Goal: Task Accomplishment & Management: Complete application form

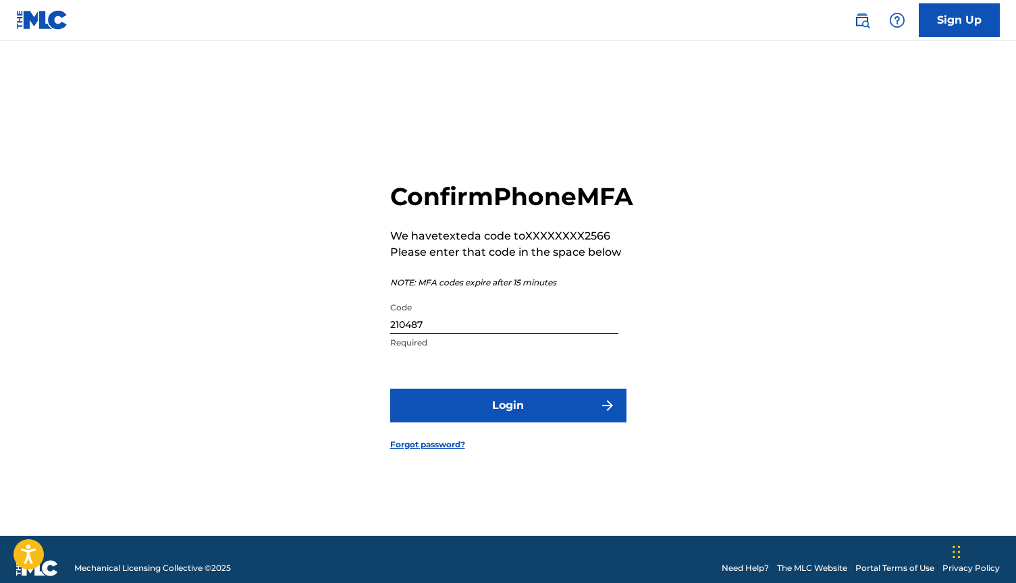
click at [566, 416] on button "Login" at bounding box center [508, 406] width 236 height 34
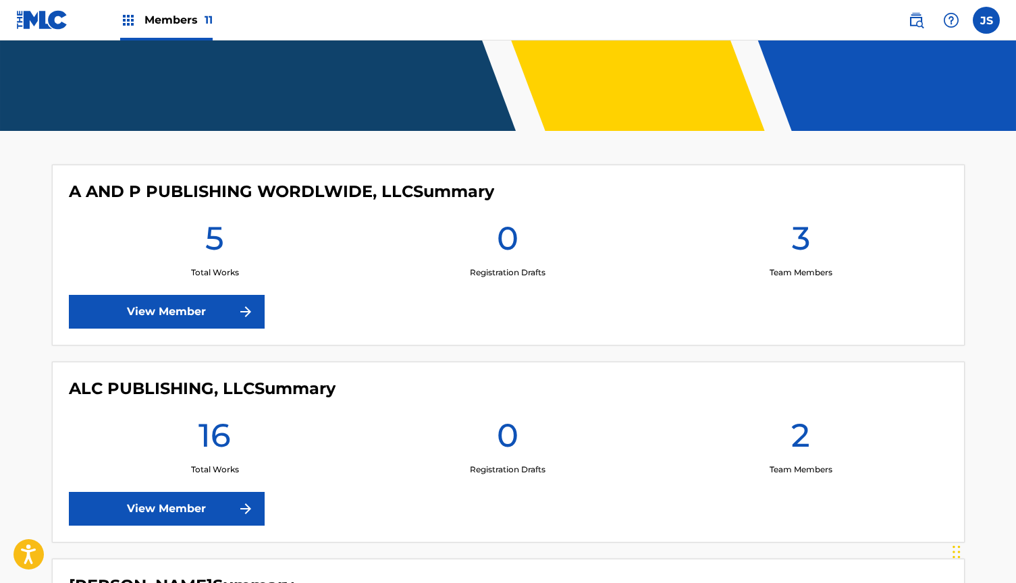
scroll to position [279, 0]
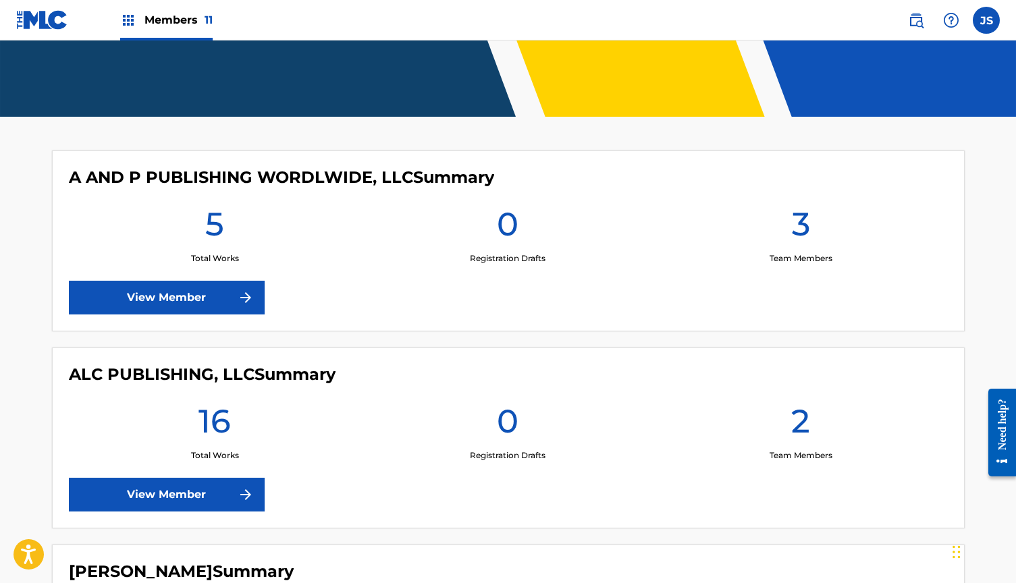
click at [210, 303] on link "View Member" at bounding box center [167, 298] width 196 height 34
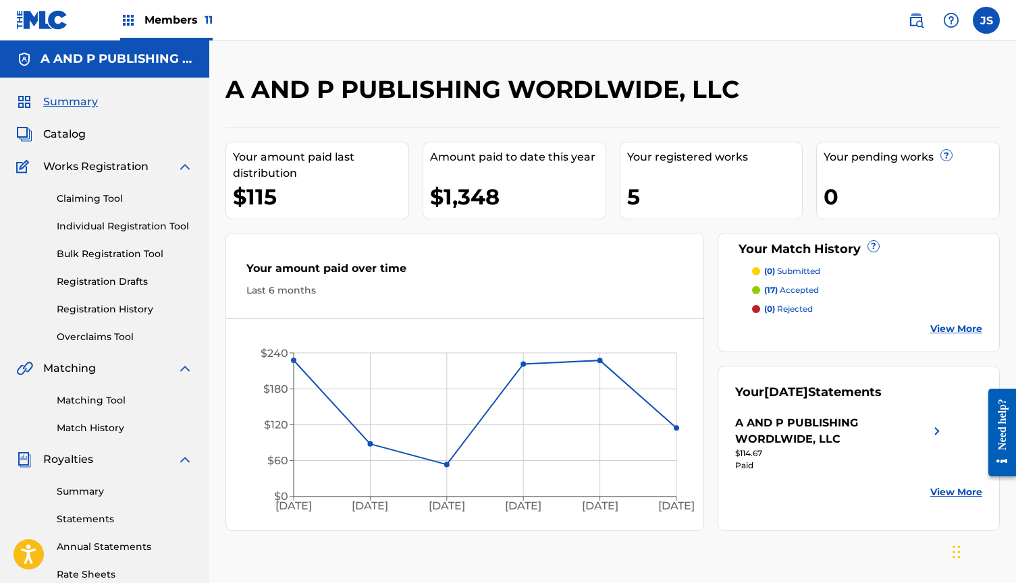
click at [93, 227] on link "Individual Registration Tool" at bounding box center [125, 226] width 136 height 14
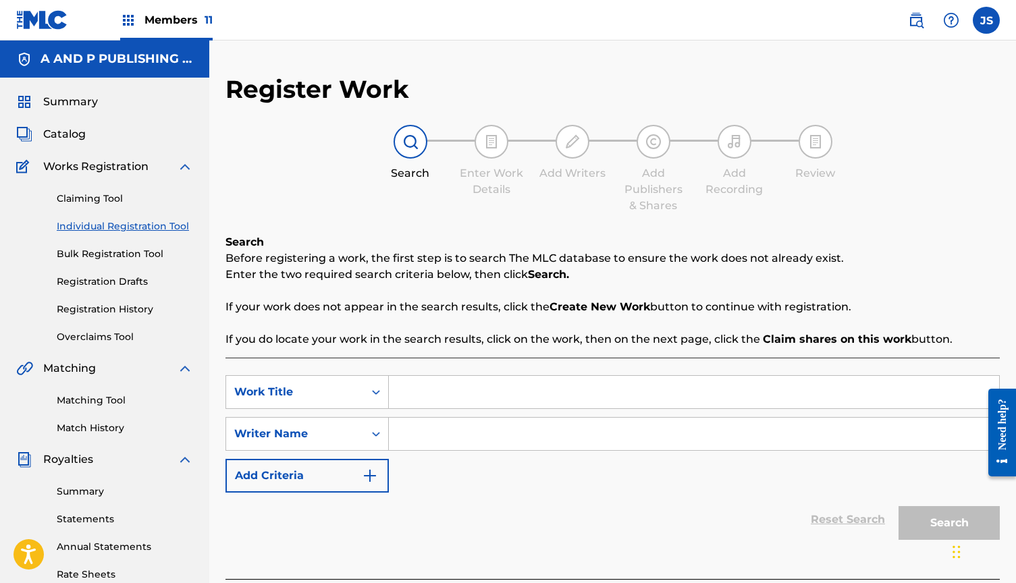
click at [427, 385] on input "Search Form" at bounding box center [694, 392] width 610 height 32
click at [435, 396] on input "[PERSON_NAME]" at bounding box center [694, 392] width 610 height 32
type input "[PERSON_NAME]"
click at [423, 423] on input "Search Form" at bounding box center [694, 434] width 610 height 32
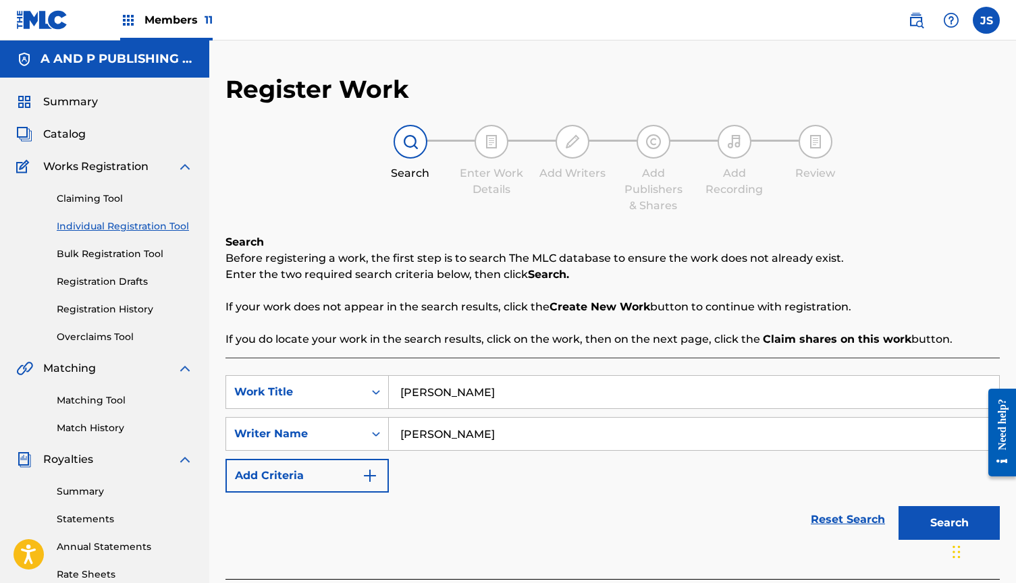
type input "[PERSON_NAME]"
click at [903, 524] on button "Search" at bounding box center [949, 523] width 101 height 34
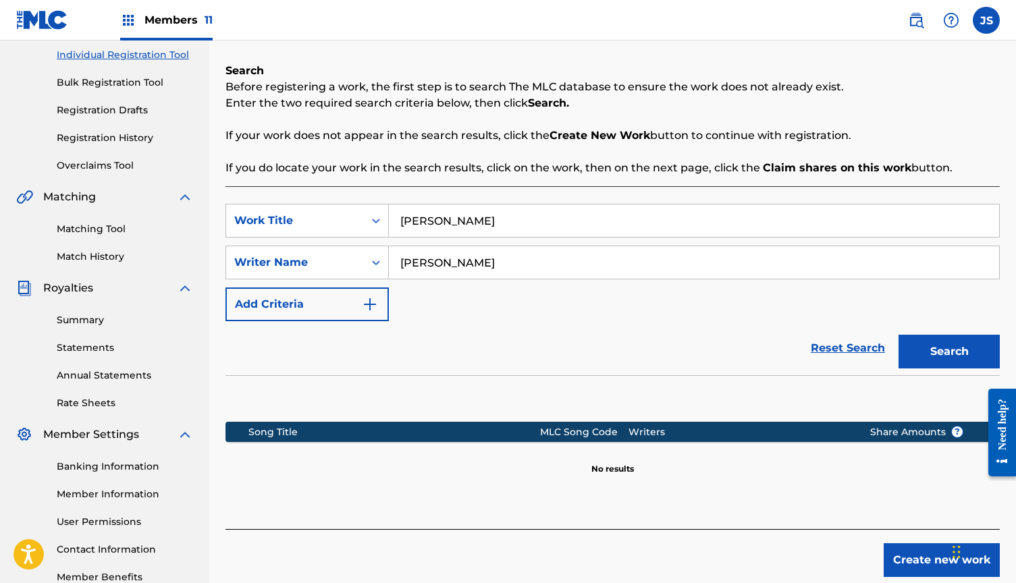
scroll to position [175, 0]
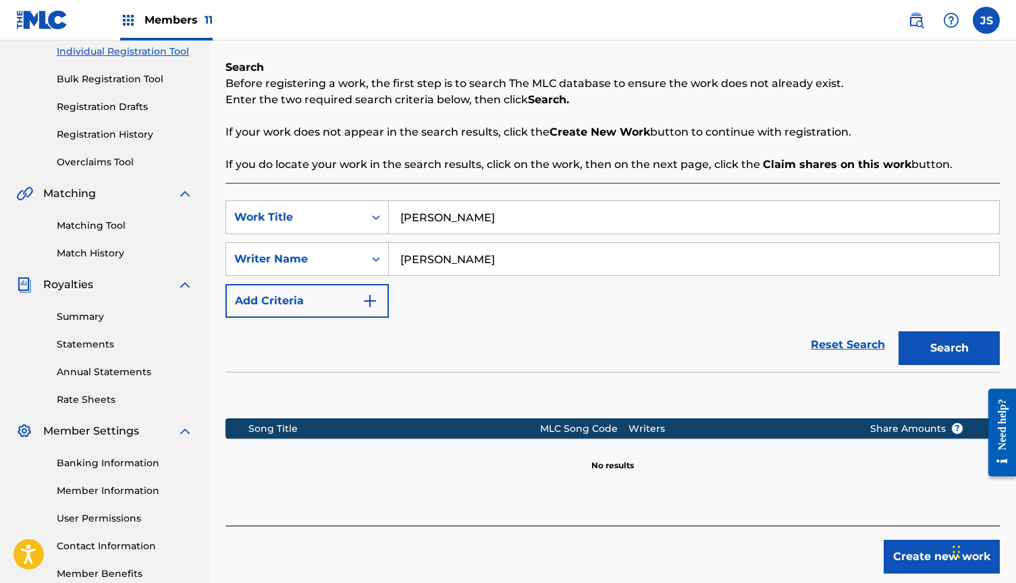
click at [907, 553] on button "Create new work" at bounding box center [942, 557] width 116 height 34
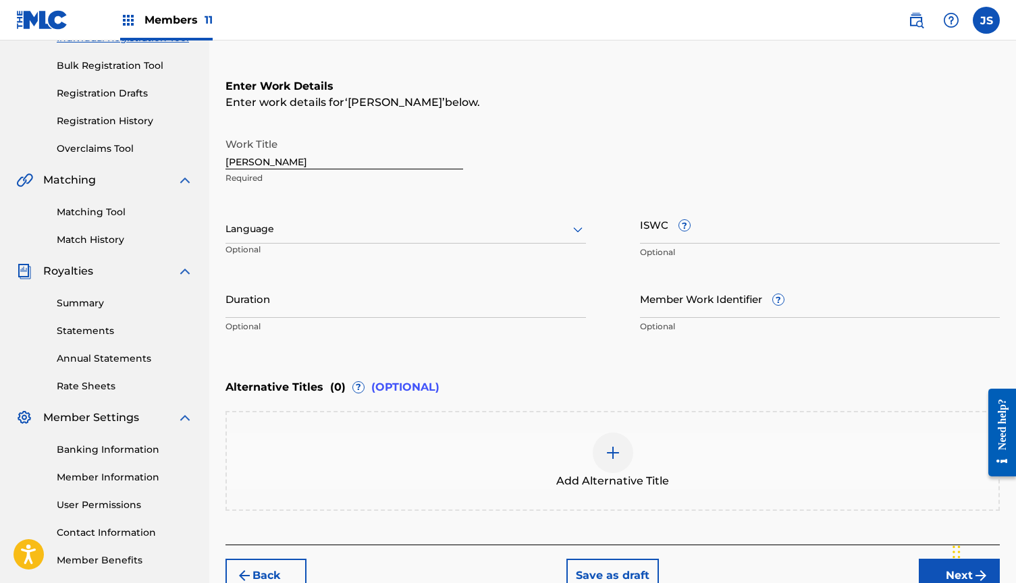
scroll to position [189, 0]
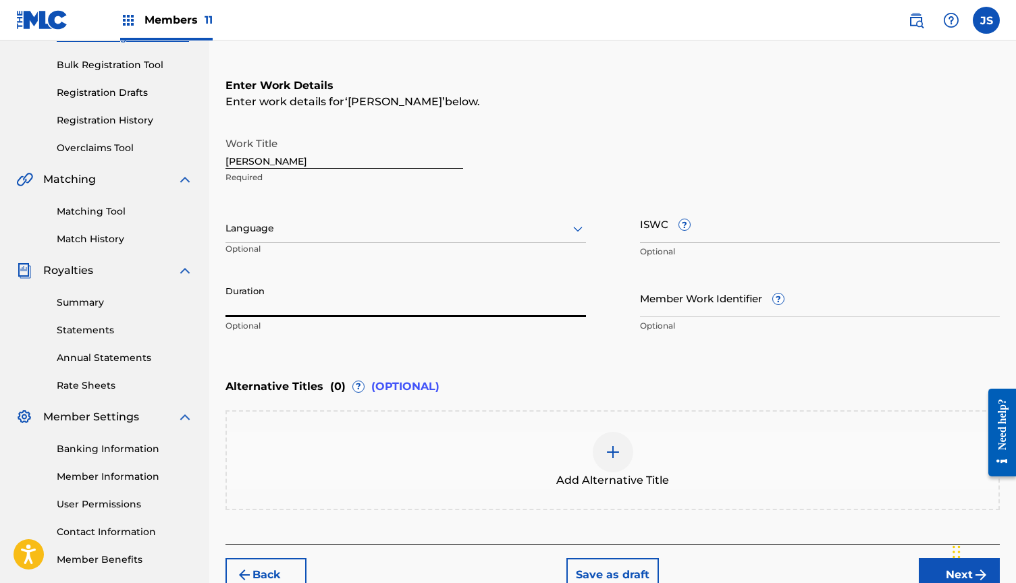
click at [455, 293] on input "Duration" at bounding box center [405, 298] width 360 height 38
type input "03:33"
click at [580, 374] on div "Alternative Titles ( 0 ) ? (OPTIONAL)" at bounding box center [612, 387] width 774 height 30
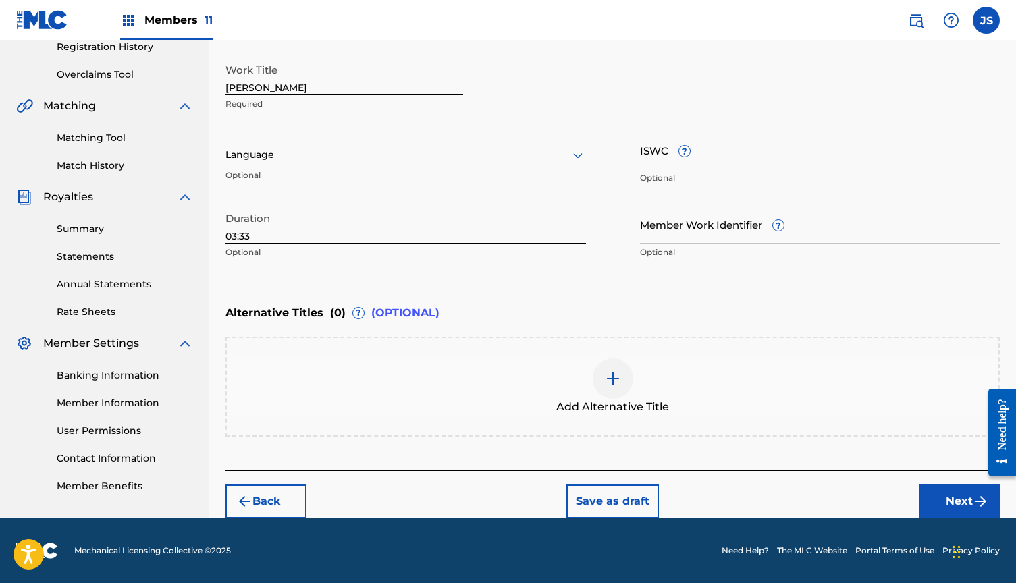
scroll to position [263, 0]
click at [930, 504] on button "Next" at bounding box center [959, 502] width 81 height 34
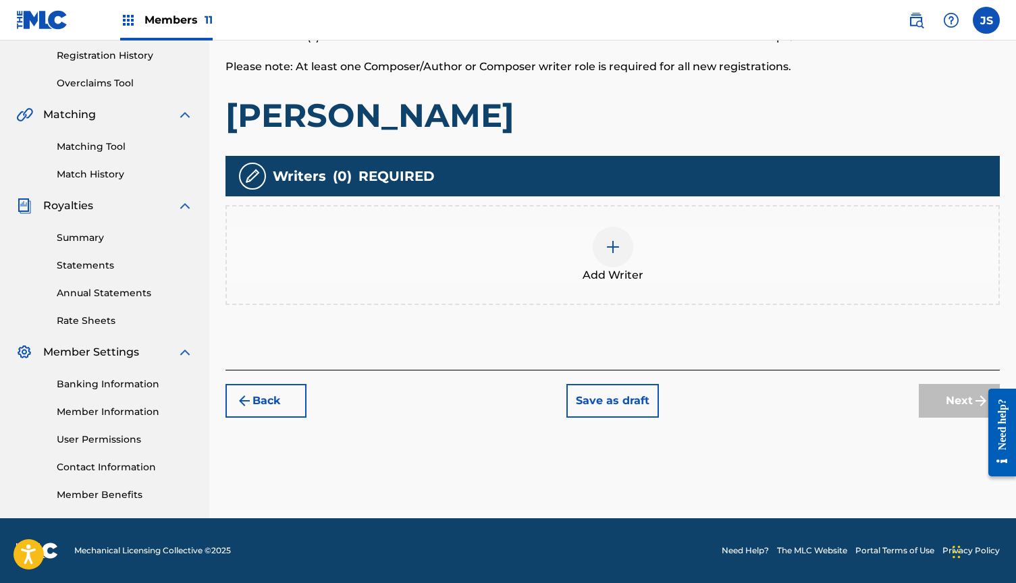
scroll to position [254, 0]
click at [622, 263] on div at bounding box center [613, 247] width 41 height 41
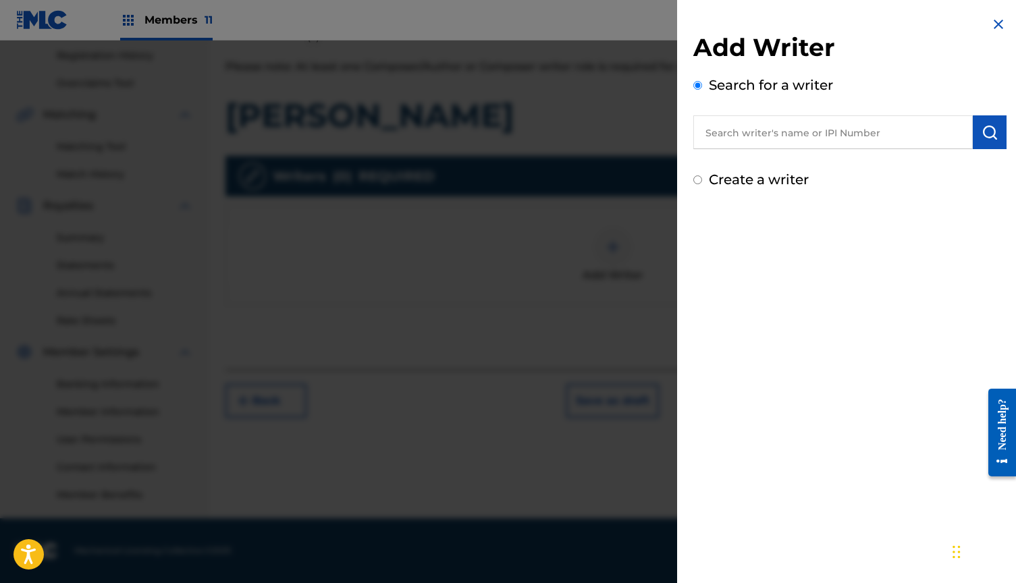
click at [763, 130] on input "text" at bounding box center [832, 132] width 279 height 34
type input "[PERSON_NAME]"
click at [988, 131] on img "submit" at bounding box center [990, 132] width 16 height 16
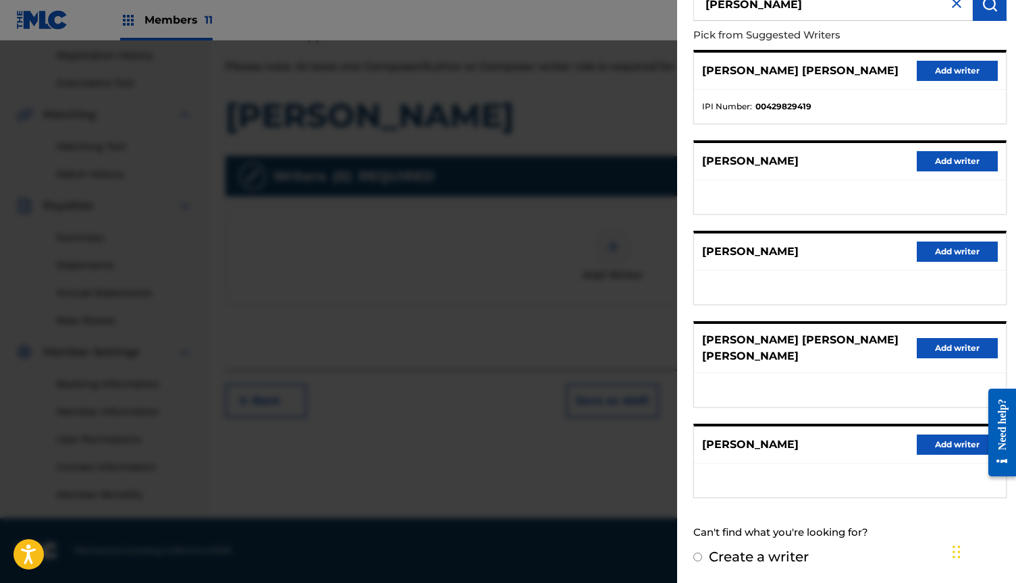
scroll to position [128, 0]
click at [697, 560] on input "Create a writer" at bounding box center [697, 558] width 9 height 9
radio input "false"
radio input "true"
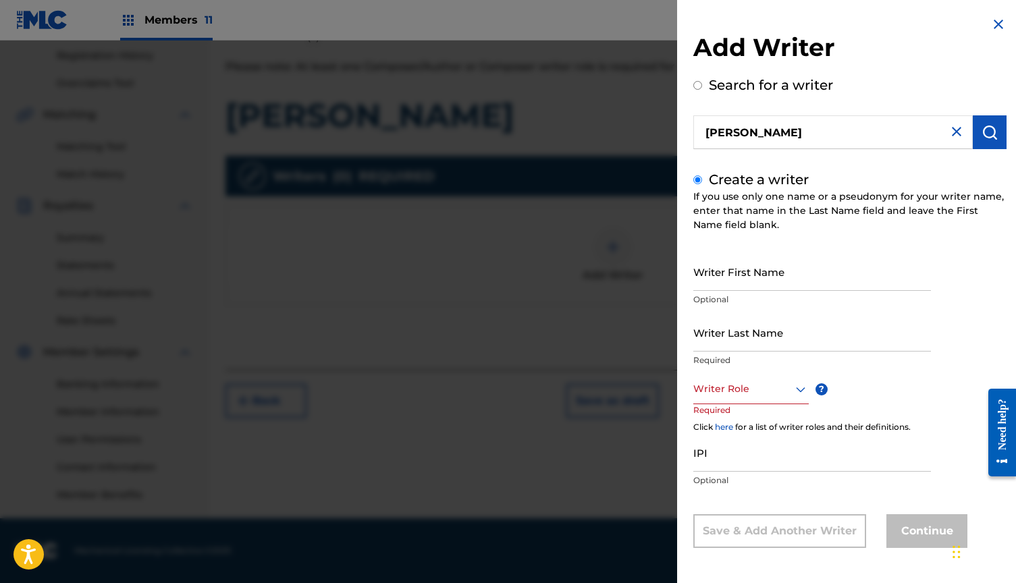
click at [757, 394] on div at bounding box center [750, 389] width 115 height 17
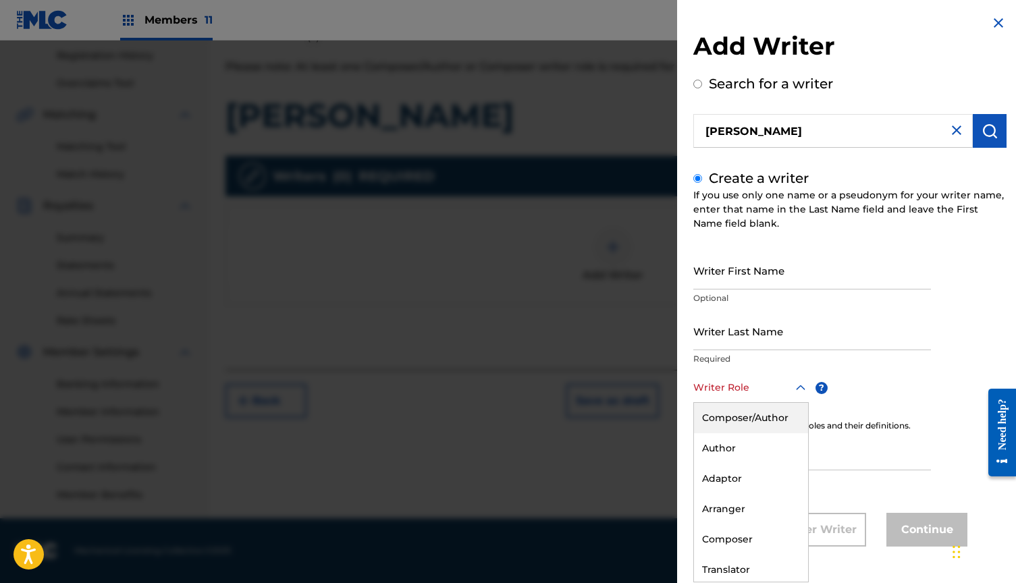
click at [749, 421] on div "Composer/Author" at bounding box center [751, 418] width 114 height 30
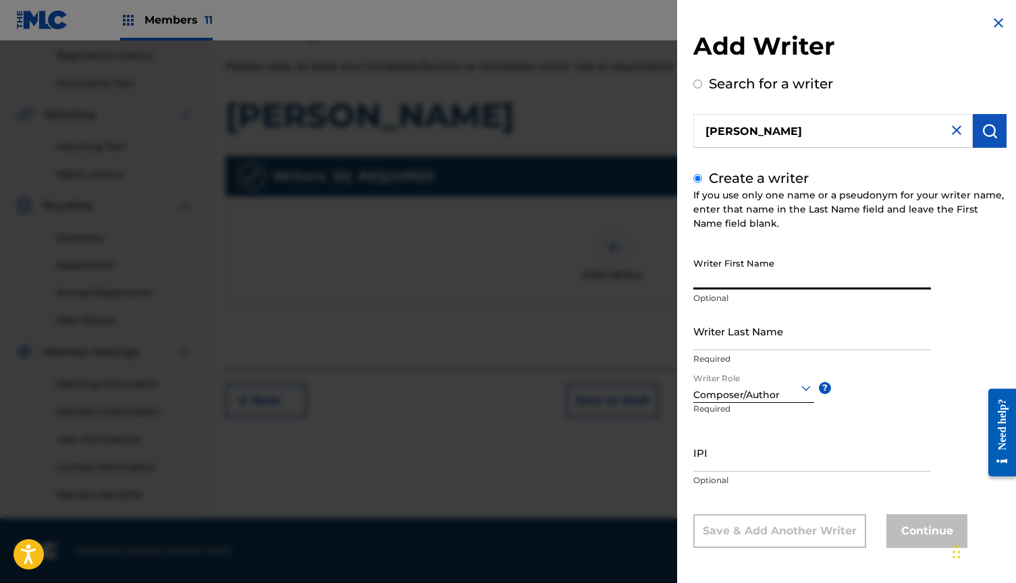
click at [734, 277] on input "Writer First Name" at bounding box center [812, 270] width 238 height 38
type input "Tylek"
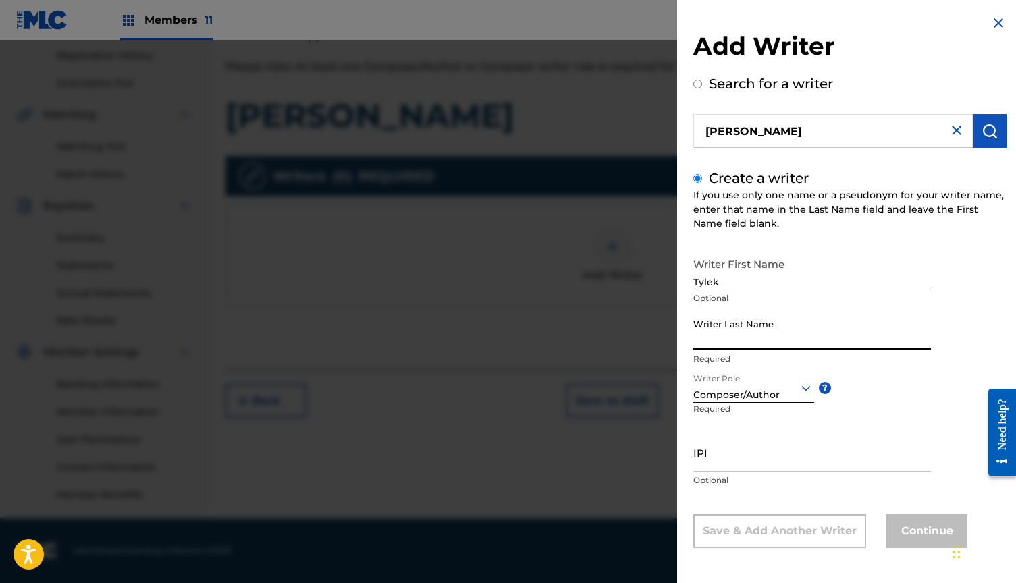
click at [725, 327] on input "Writer Last Name" at bounding box center [812, 331] width 238 height 38
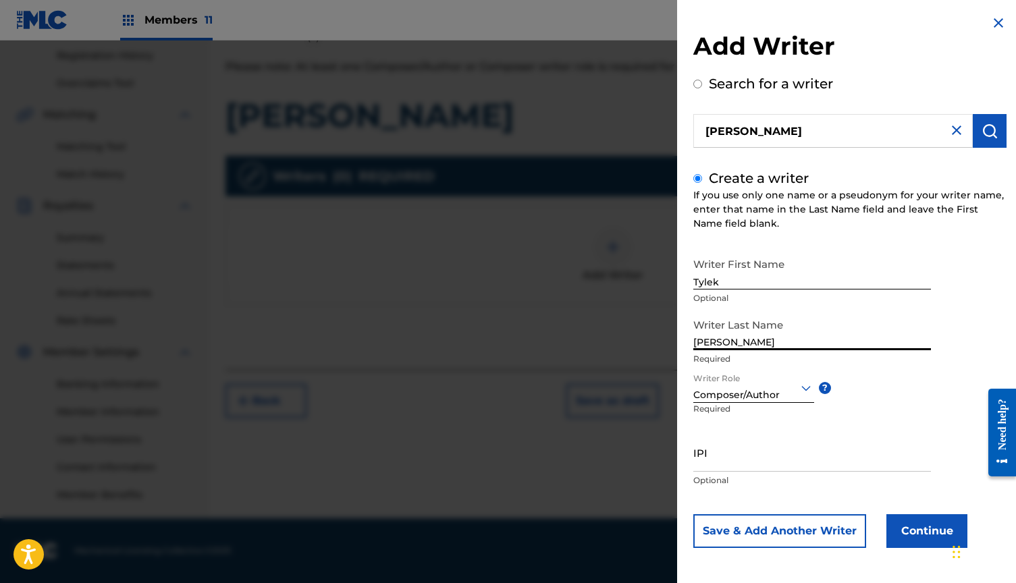
type input "[PERSON_NAME]"
click at [736, 447] on input "IPI" at bounding box center [812, 452] width 238 height 38
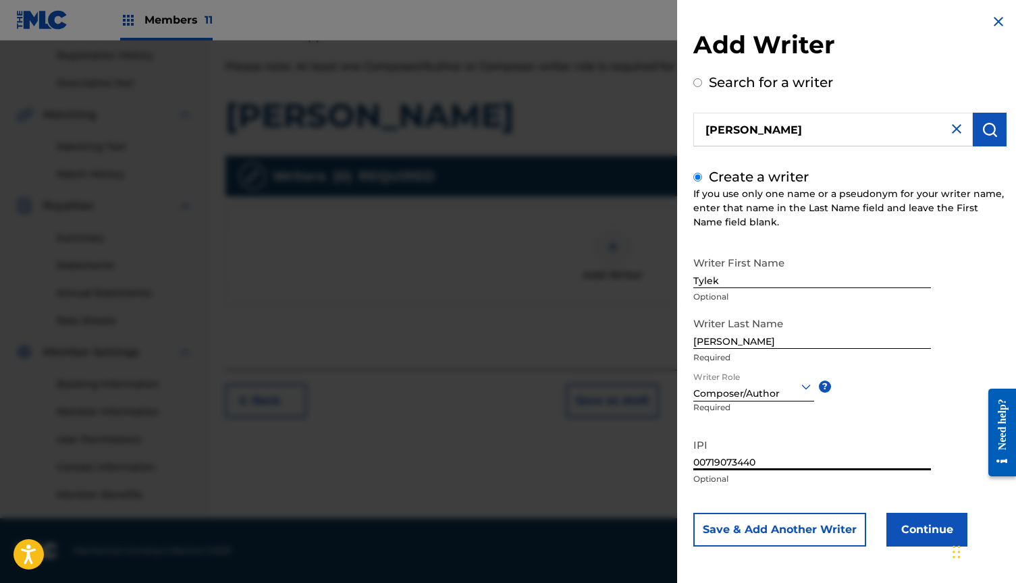
scroll to position [3, 0]
type input "00719073440"
click at [848, 531] on button "Save & Add Another Writer" at bounding box center [779, 530] width 173 height 34
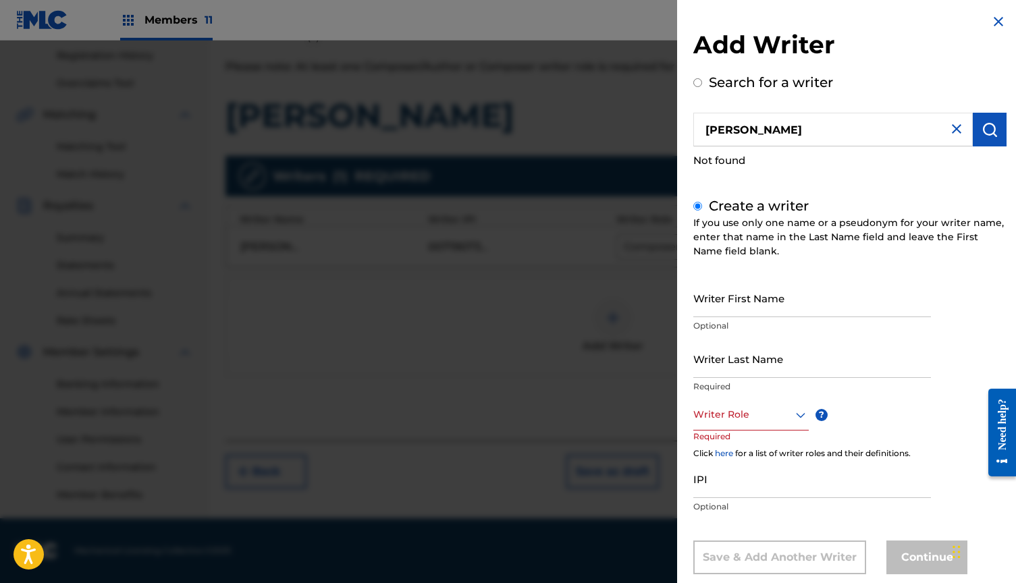
click at [991, 26] on img at bounding box center [998, 22] width 16 height 16
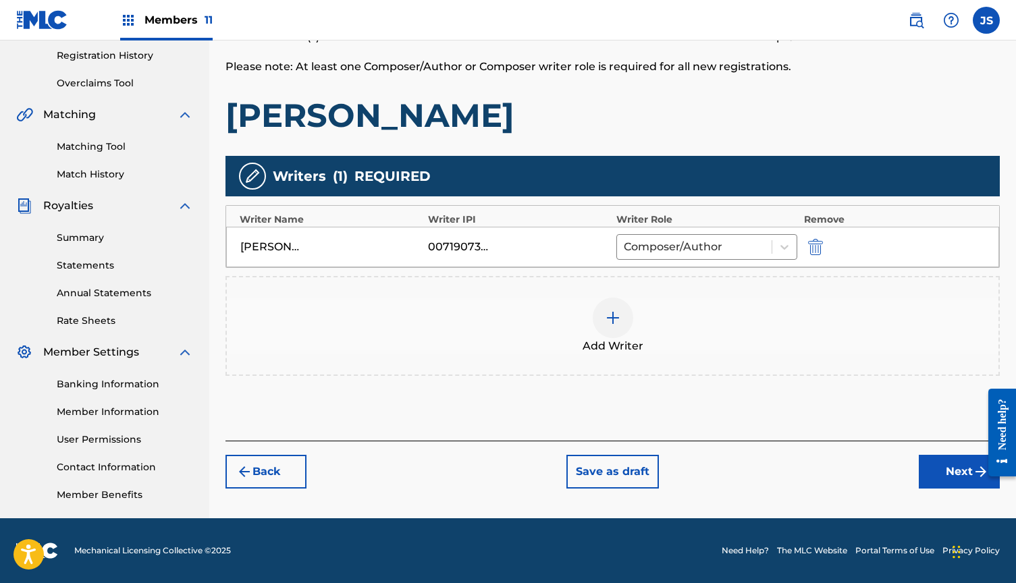
click at [610, 309] on div at bounding box center [613, 318] width 41 height 41
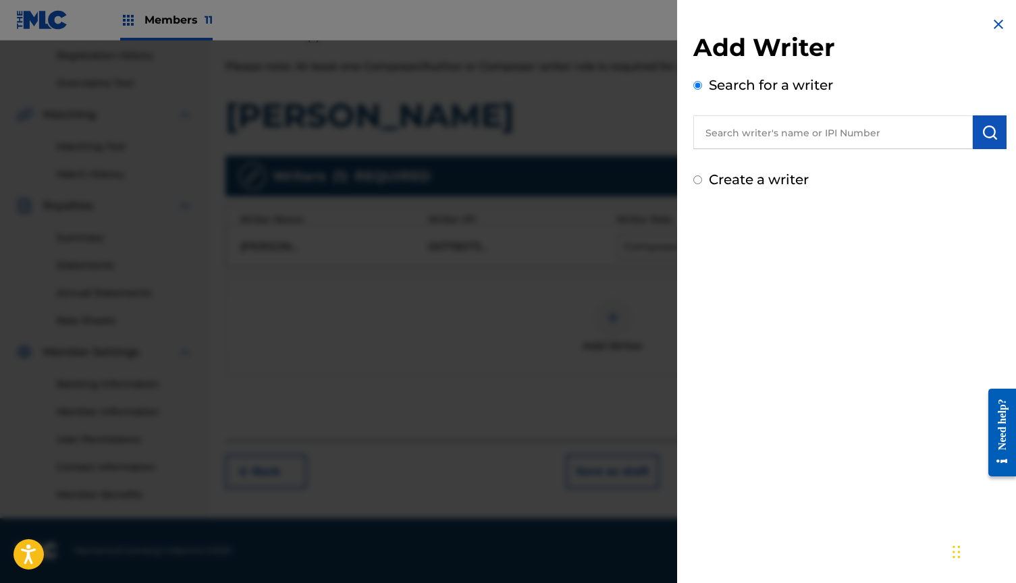
click at [728, 148] on input "text" at bounding box center [832, 132] width 279 height 34
type input "[PERSON_NAME] [PERSON_NAME]"
click at [982, 132] on img "submit" at bounding box center [990, 132] width 16 height 16
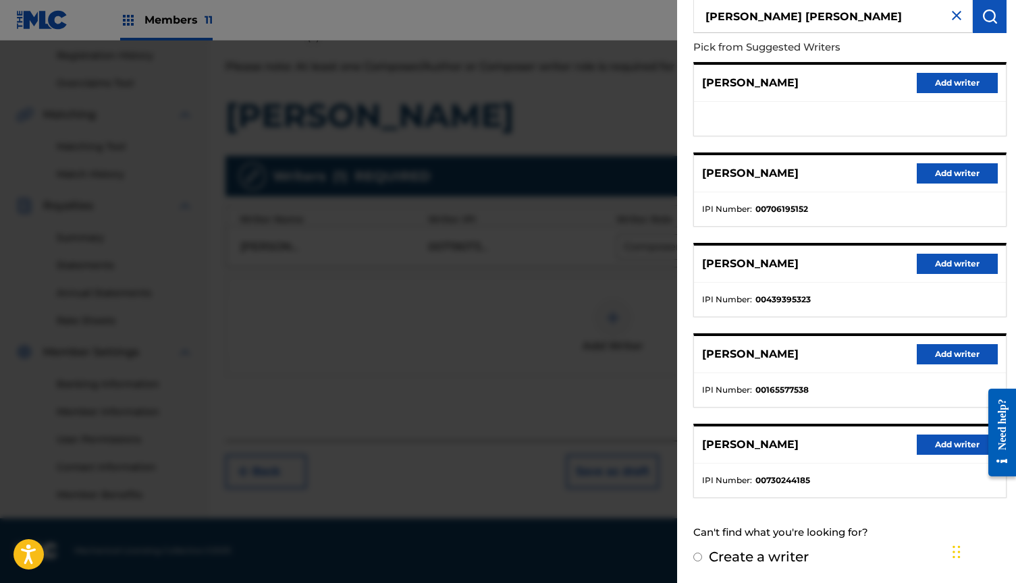
scroll to position [115, 0]
click at [698, 559] on input "Create a writer" at bounding box center [697, 558] width 9 height 9
radio input "false"
radio input "true"
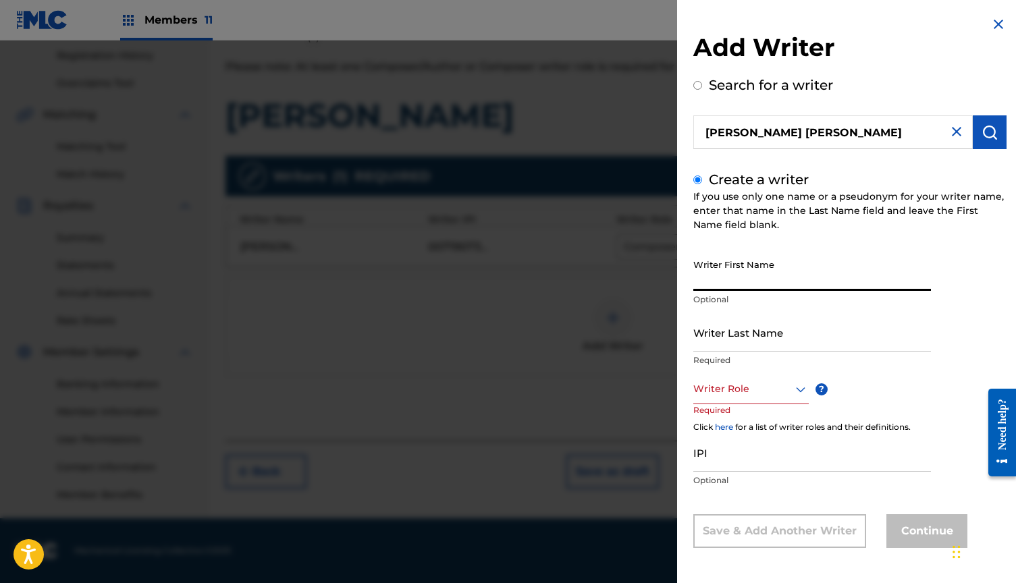
click at [753, 271] on input "Writer First Name" at bounding box center [812, 271] width 238 height 38
type input "[PERSON_NAME]"
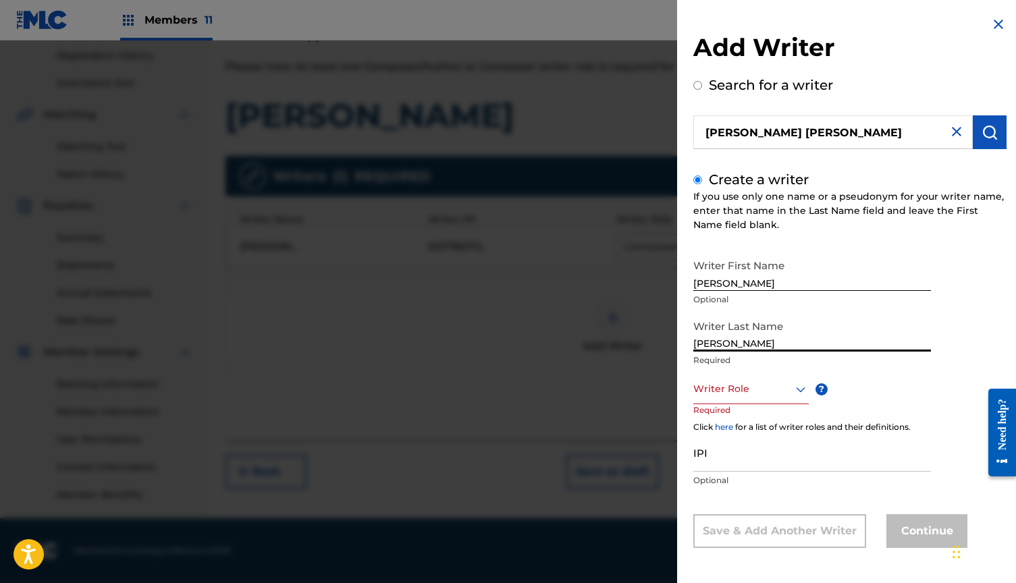
type input "[PERSON_NAME]"
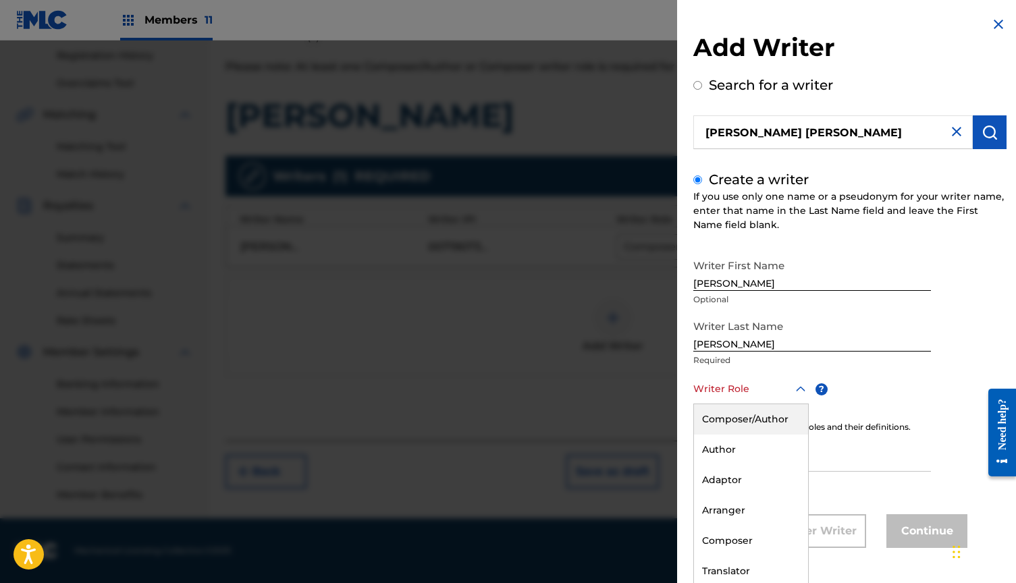
scroll to position [1, 0]
click at [743, 384] on div at bounding box center [750, 387] width 115 height 17
click at [746, 418] on div "Composer/Author" at bounding box center [751, 418] width 114 height 30
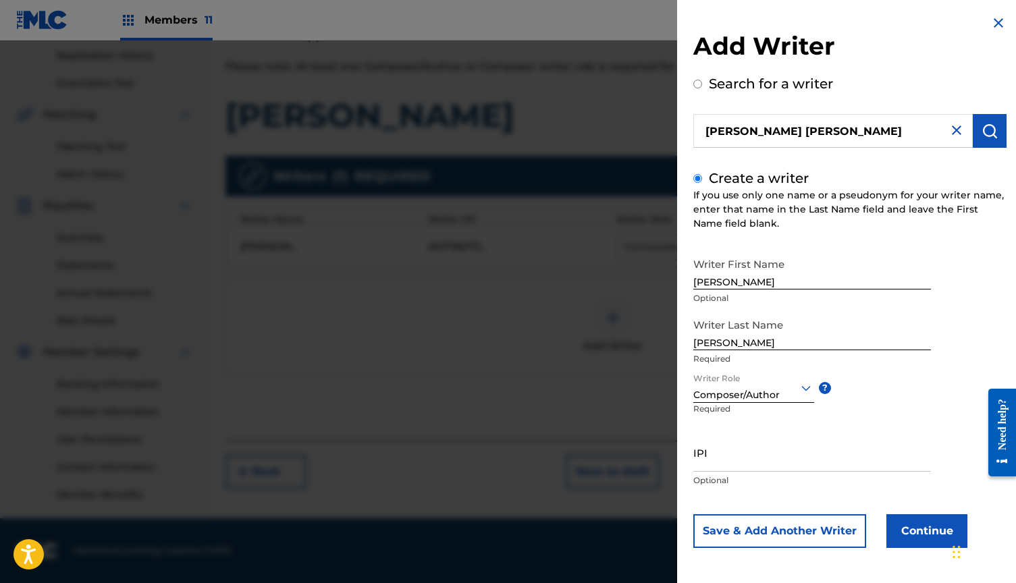
click at [722, 462] on input "IPI" at bounding box center [812, 452] width 238 height 38
type input "00757938775"
click at [916, 525] on button "Continue" at bounding box center [926, 531] width 81 height 34
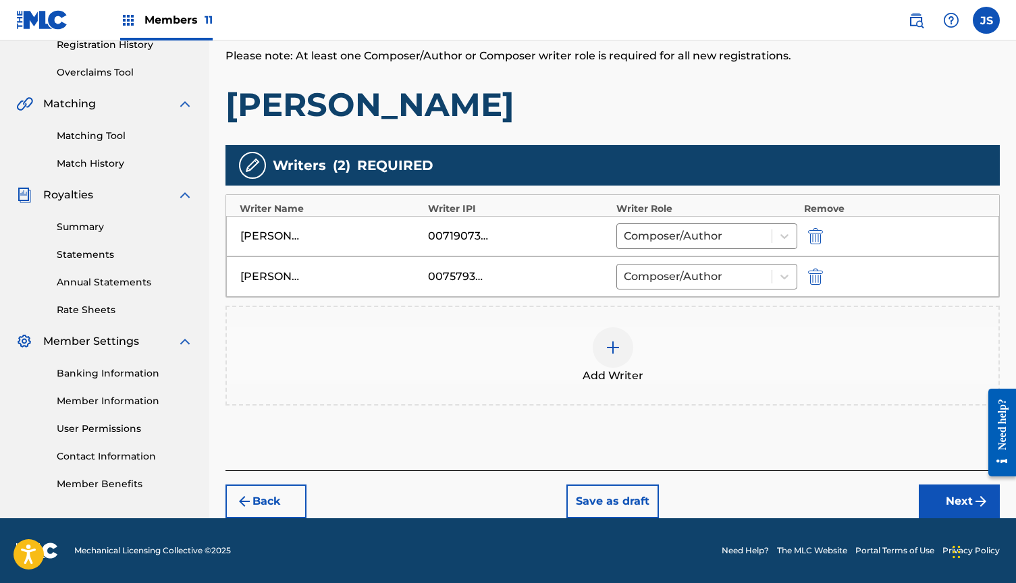
scroll to position [265, 0]
click at [940, 490] on button "Next" at bounding box center [959, 502] width 81 height 34
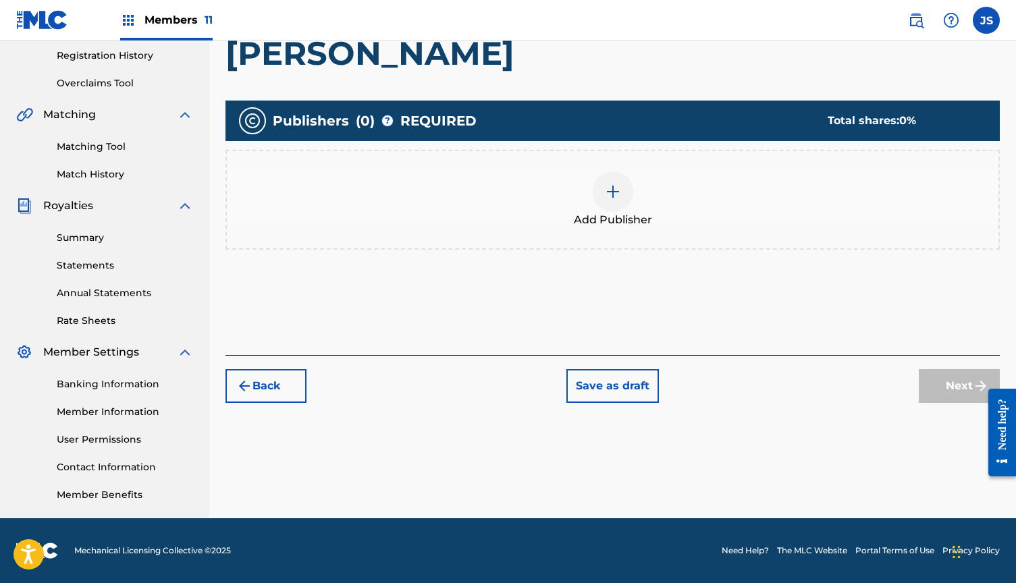
click at [616, 182] on div at bounding box center [613, 191] width 41 height 41
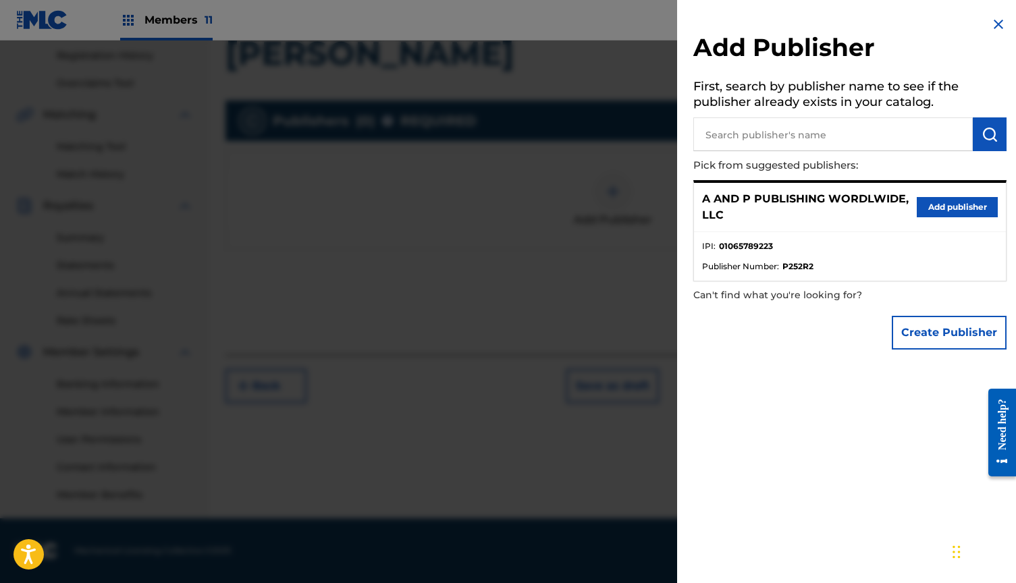
click at [954, 203] on button "Add publisher" at bounding box center [957, 207] width 81 height 20
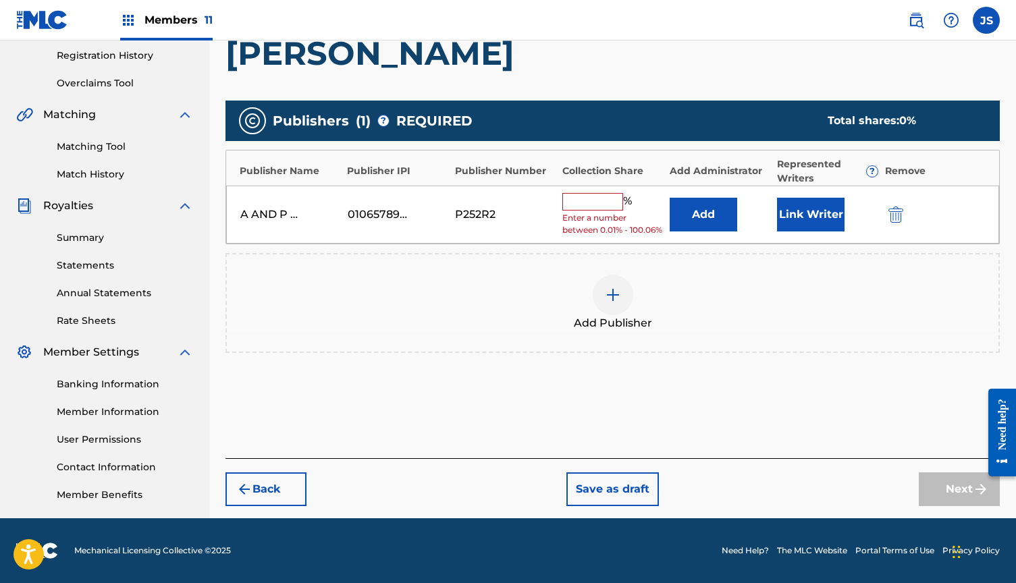
click at [597, 205] on input "text" at bounding box center [592, 202] width 61 height 18
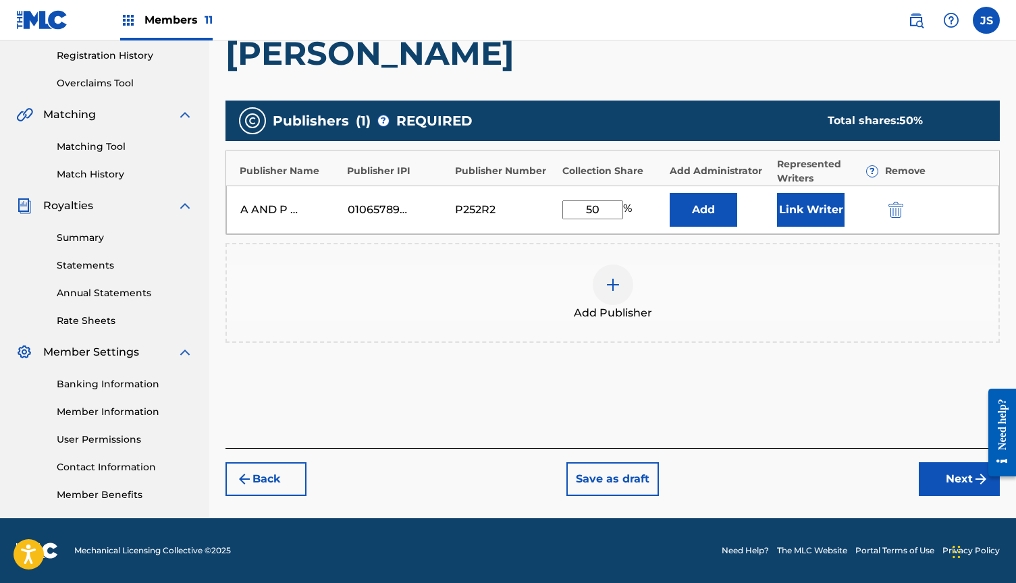
type input "50"
click at [817, 207] on button "Link Writer" at bounding box center [811, 210] width 68 height 34
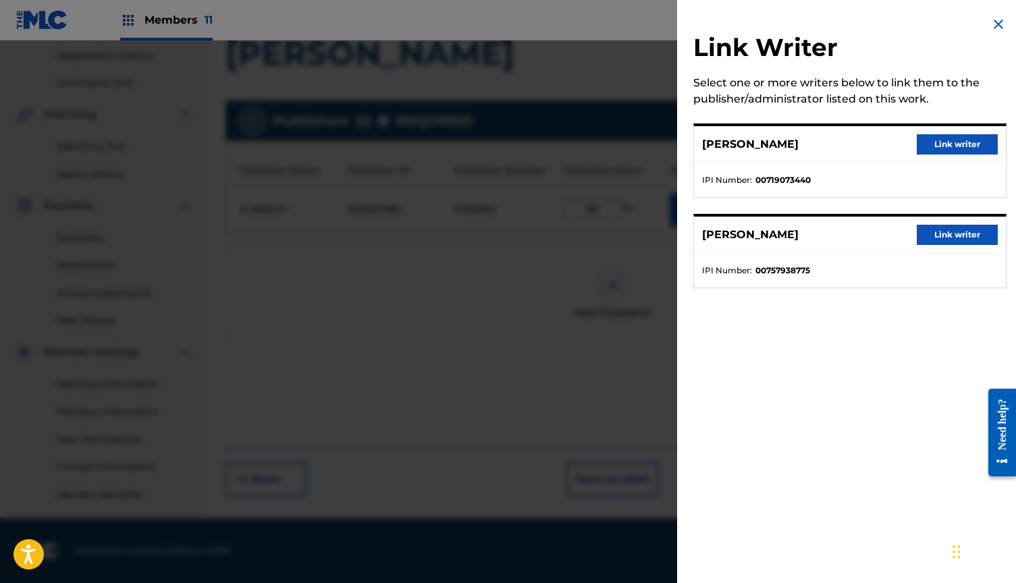
click at [930, 146] on button "Link writer" at bounding box center [957, 144] width 81 height 20
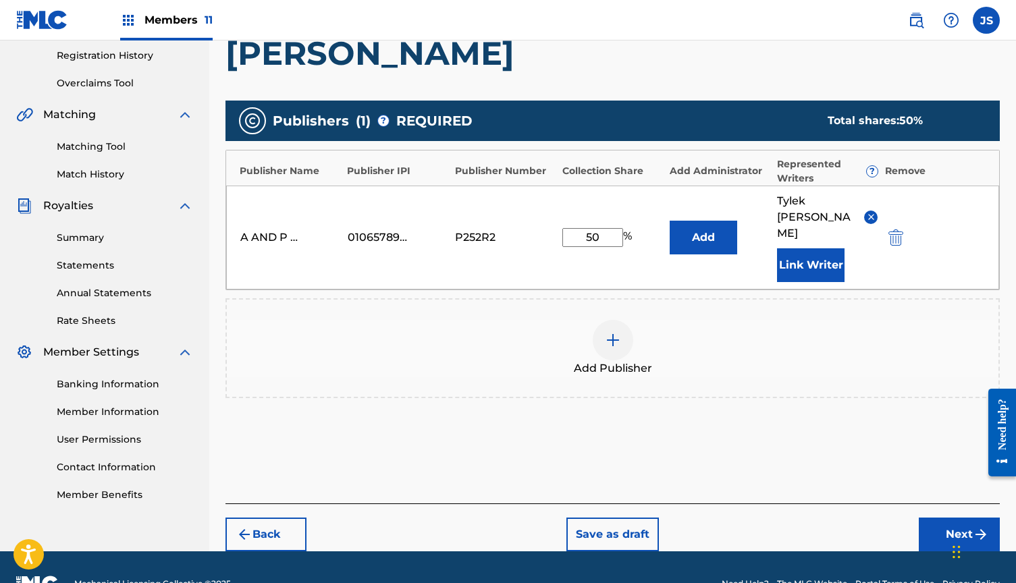
click at [940, 518] on button "Next" at bounding box center [959, 535] width 81 height 34
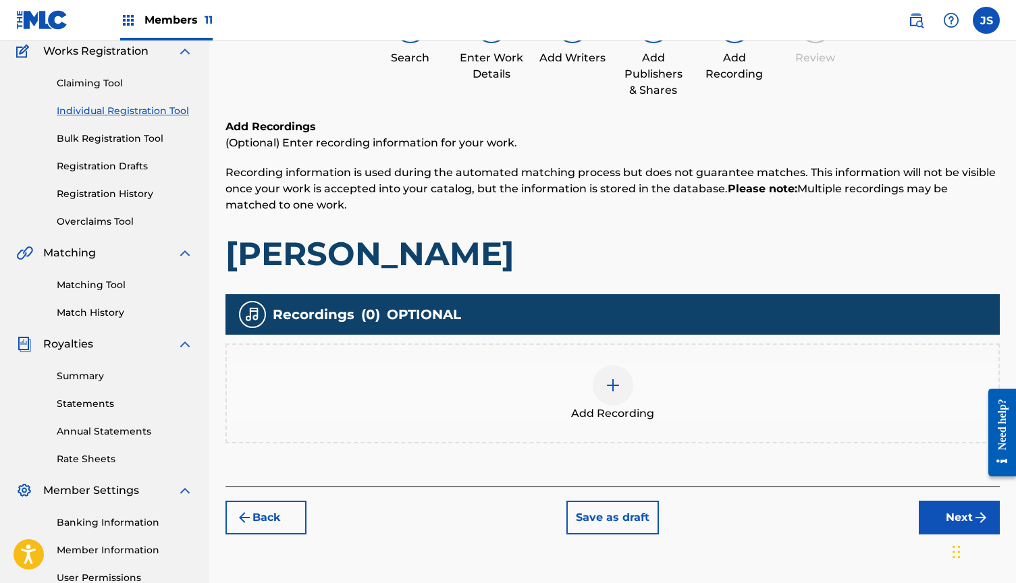
scroll to position [124, 0]
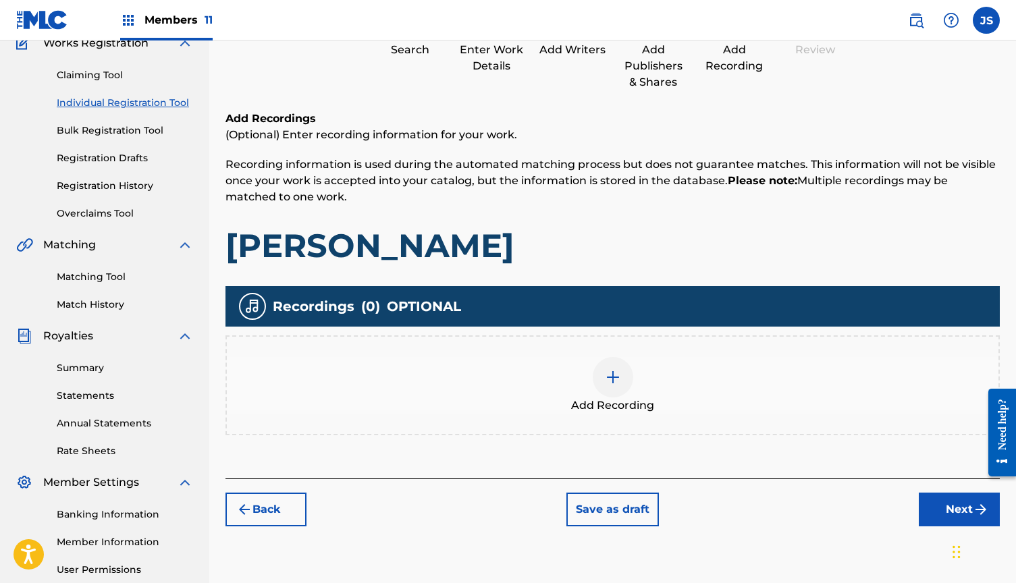
click at [631, 393] on div "Add Recording" at bounding box center [613, 385] width 772 height 57
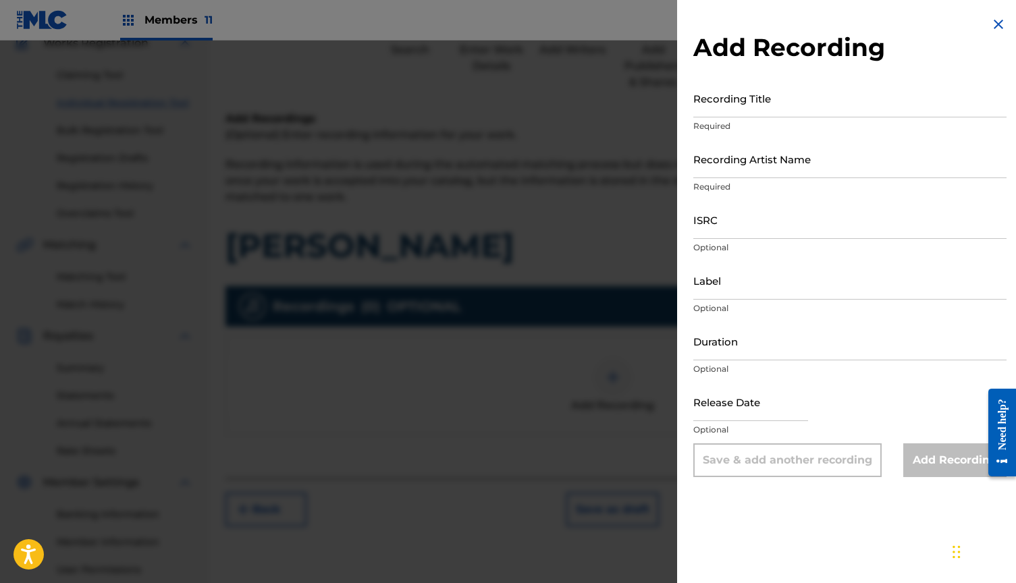
click at [743, 111] on input "Recording Title" at bounding box center [849, 98] width 313 height 38
type input "[PERSON_NAME]"
click at [743, 149] on input "Recording Artist Name" at bounding box center [849, 159] width 313 height 38
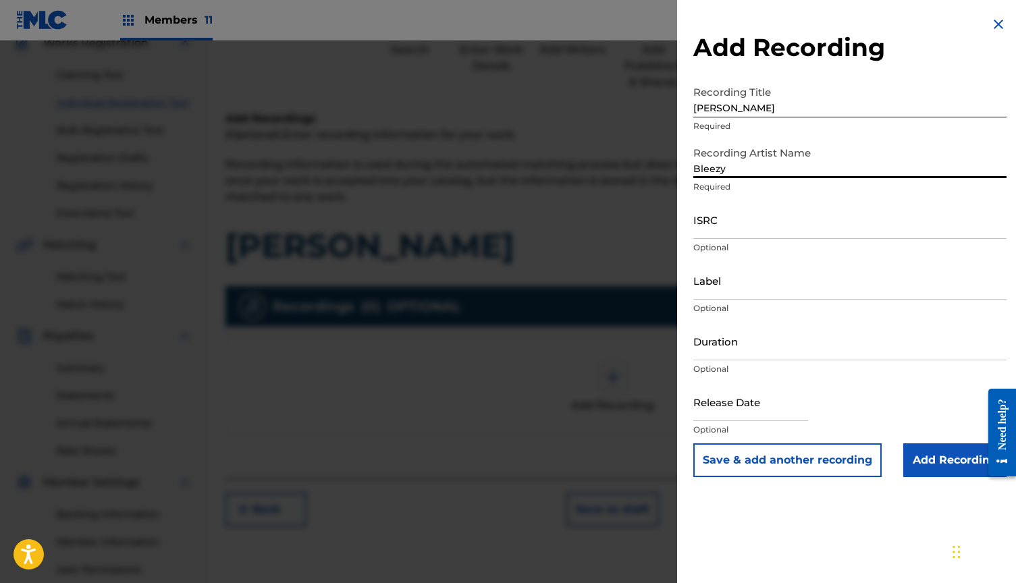
type input "Bleezy"
click at [733, 220] on input "ISRC" at bounding box center [849, 219] width 313 height 38
paste input "QZ85M1903474"
type input "QZ85M1903474"
click at [716, 334] on input "Duration" at bounding box center [849, 341] width 313 height 38
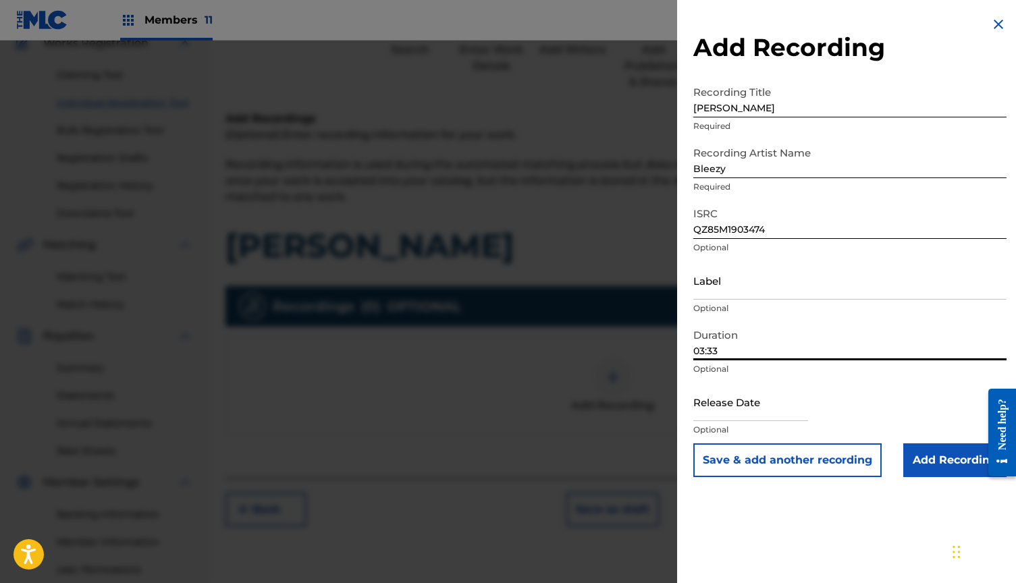
type input "03:33"
click at [915, 456] on input "Add Recording" at bounding box center [954, 461] width 103 height 34
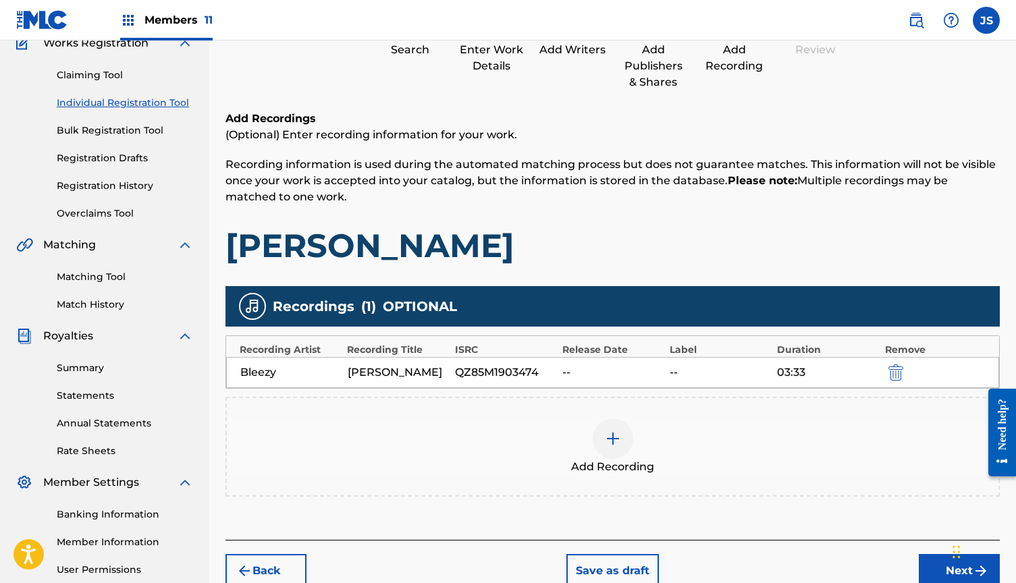
click at [604, 438] on div at bounding box center [613, 439] width 41 height 41
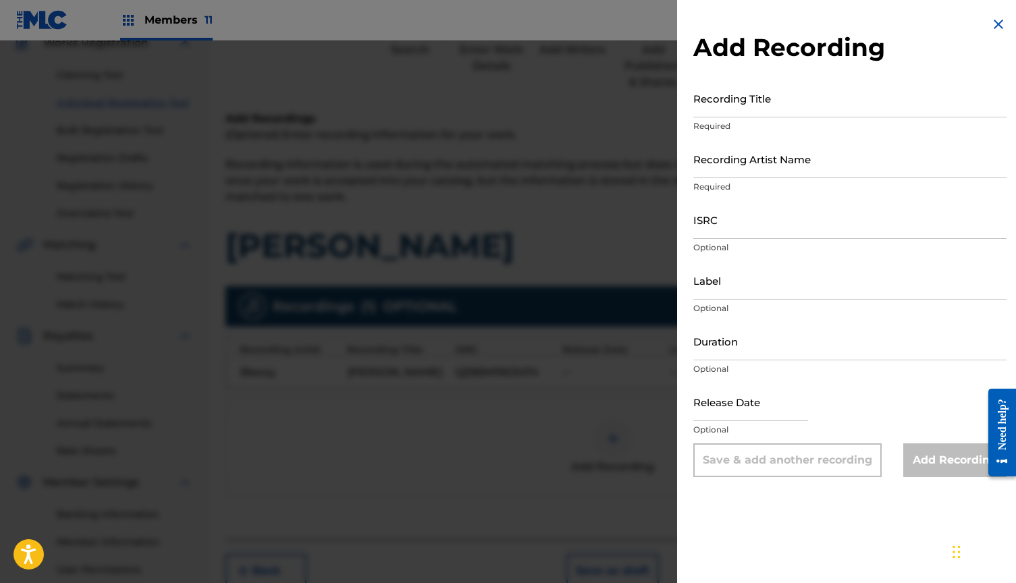
click at [759, 113] on input "Recording Title" at bounding box center [849, 98] width 313 height 38
type input "[PERSON_NAME]"
click at [749, 161] on input "Recording Artist Name" at bounding box center [849, 159] width 313 height 38
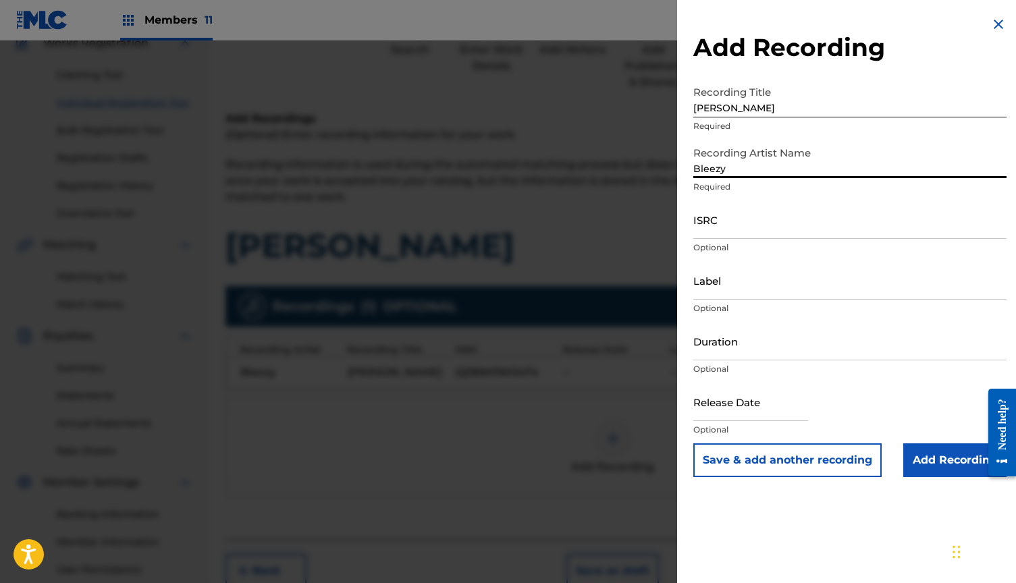
type input "Bleezy"
click at [737, 232] on input "ISRC" at bounding box center [849, 219] width 313 height 38
paste input "QZDA61845288"
type input "QZDA61845288"
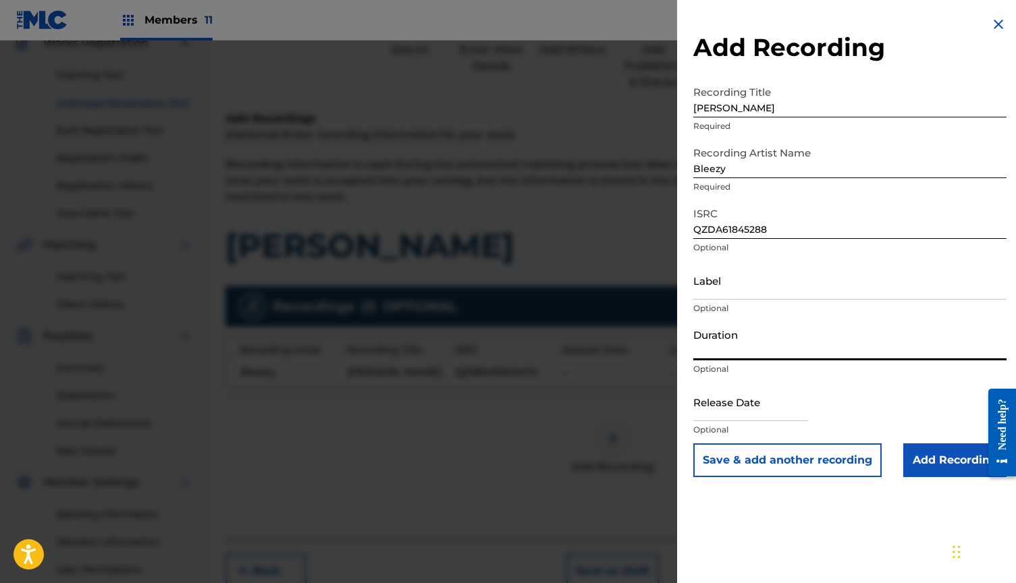
click at [712, 340] on input "Duration" at bounding box center [849, 341] width 313 height 38
type input "03:34"
click at [936, 465] on input "Add Recording" at bounding box center [954, 461] width 103 height 34
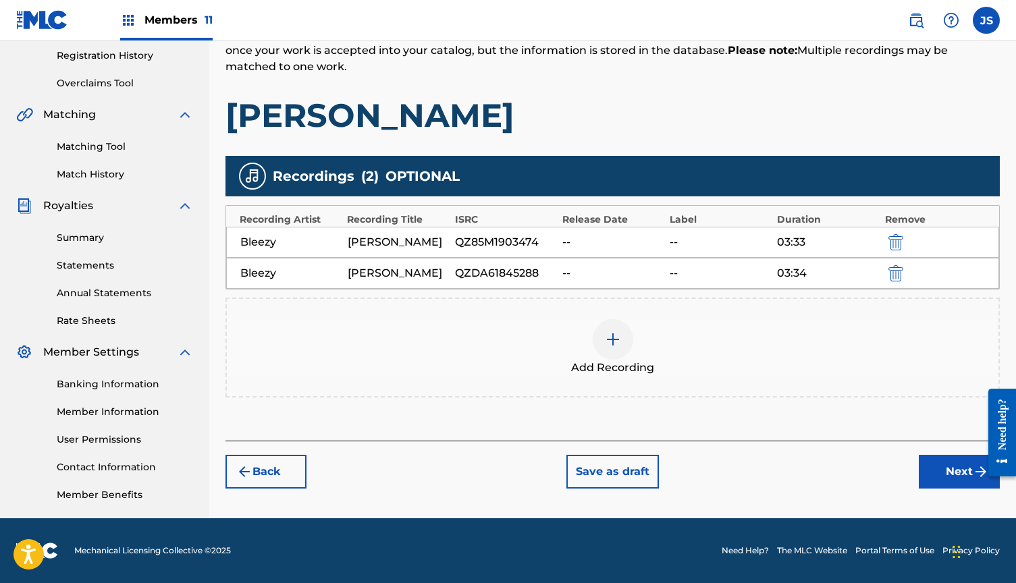
click at [939, 485] on button "Next" at bounding box center [959, 472] width 81 height 34
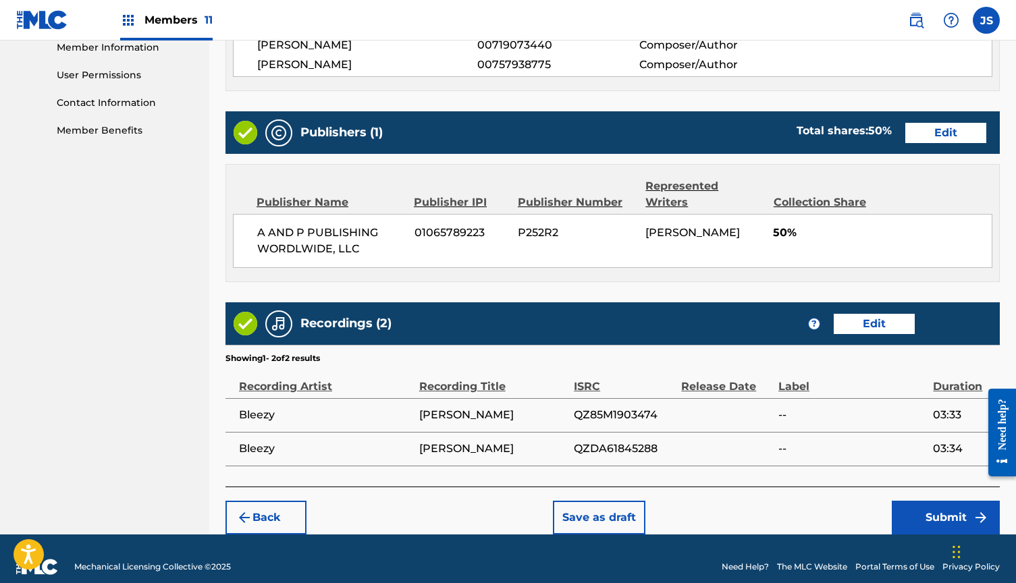
scroll to position [617, 0]
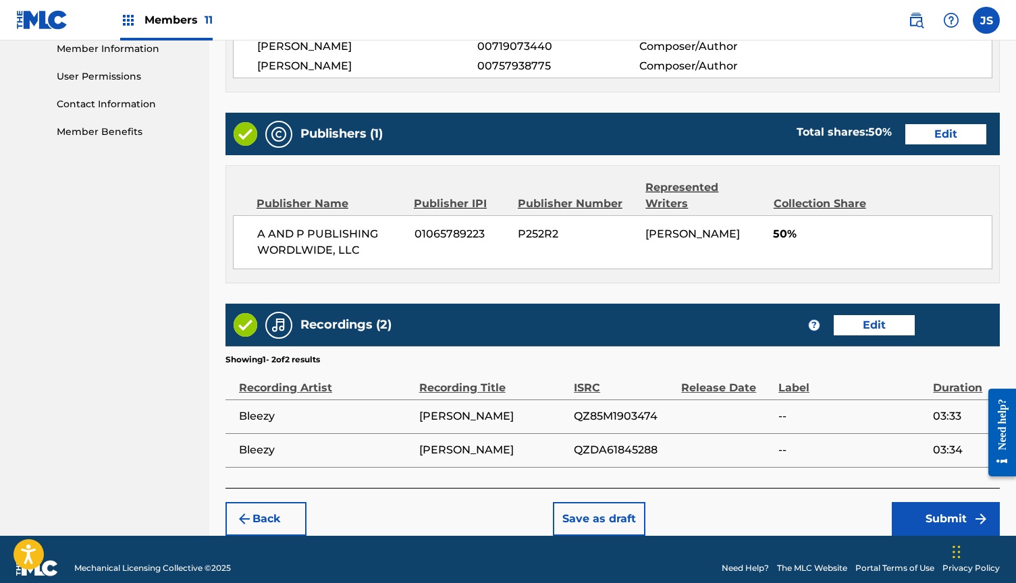
click at [938, 506] on button "Submit" at bounding box center [946, 519] width 108 height 34
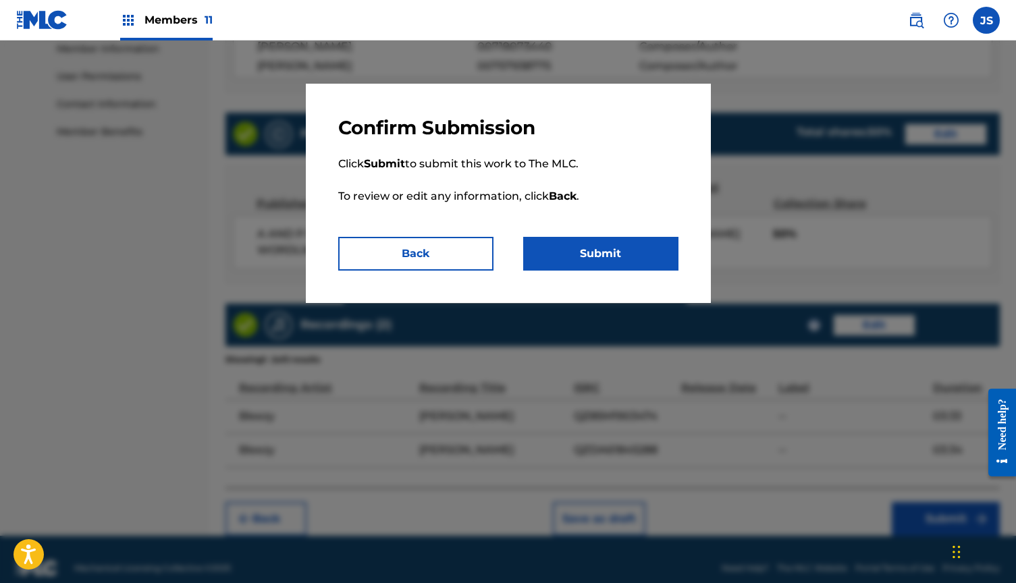
click at [631, 245] on button "Submit" at bounding box center [600, 254] width 155 height 34
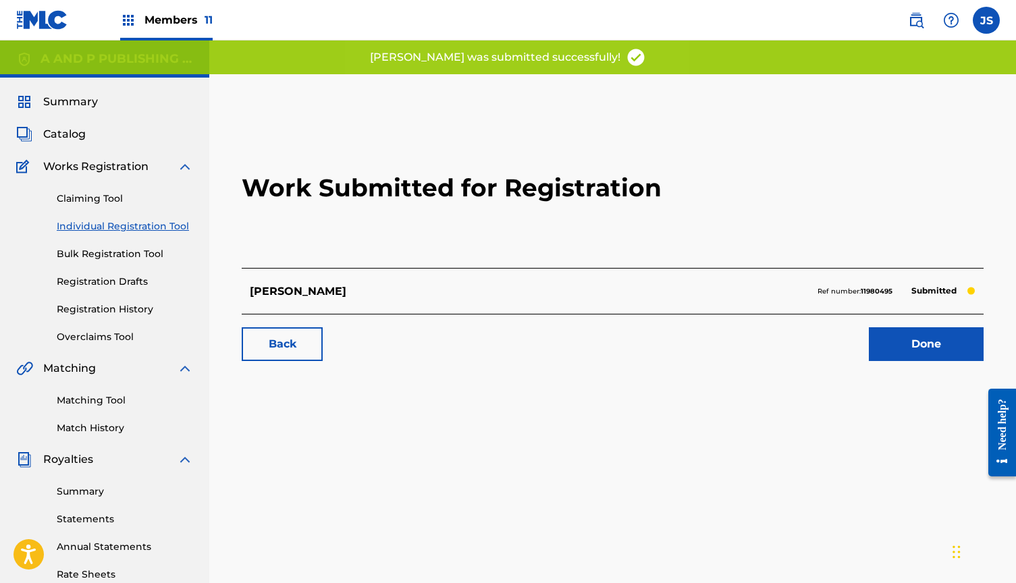
click at [946, 347] on link "Done" at bounding box center [926, 344] width 115 height 34
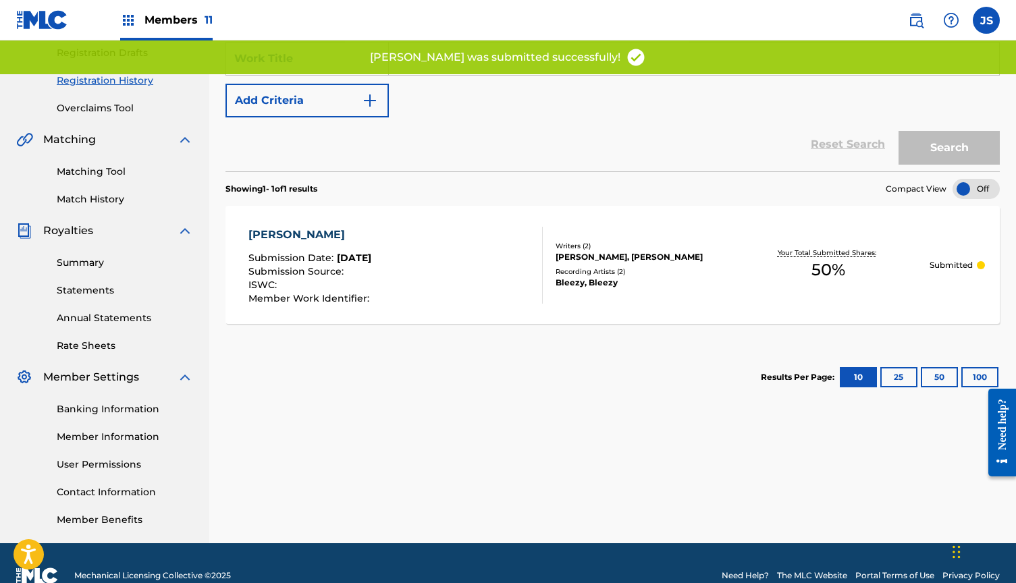
scroll to position [241, 0]
